Goal: Browse casually

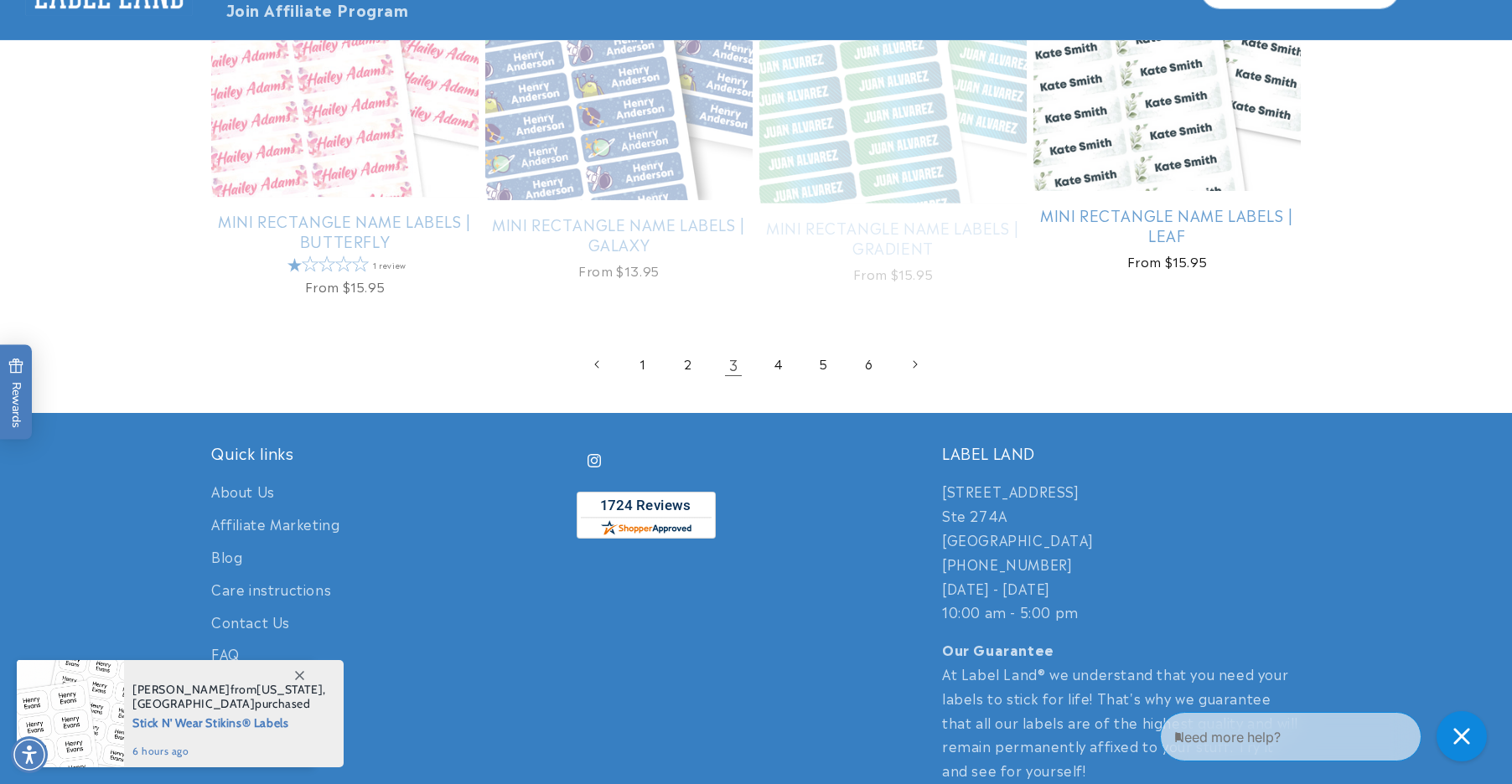
scroll to position [3602, 0]
